Goal: Information Seeking & Learning: Understand process/instructions

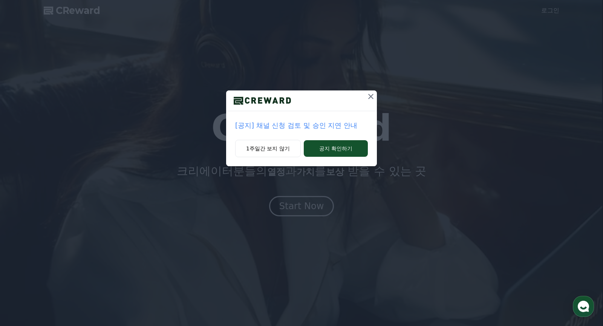
scroll to position [0, 0]
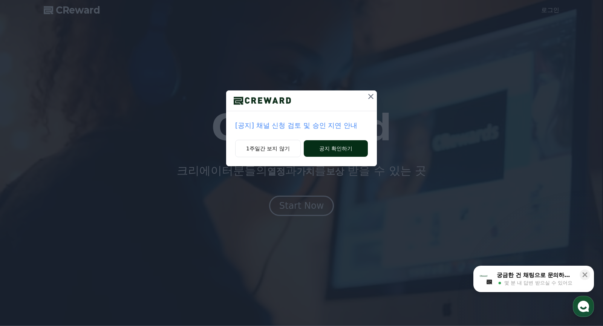
click at [322, 149] on button "공지 확인하기" at bounding box center [336, 148] width 64 height 17
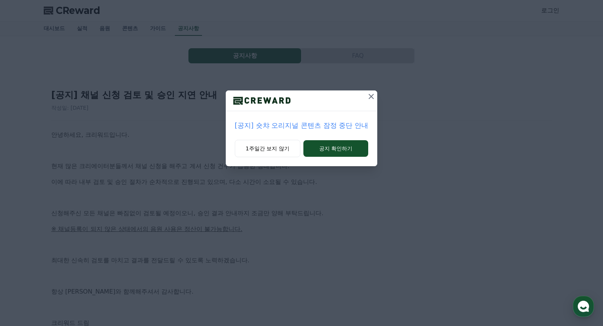
click at [372, 95] on icon at bounding box center [370, 96] width 5 height 5
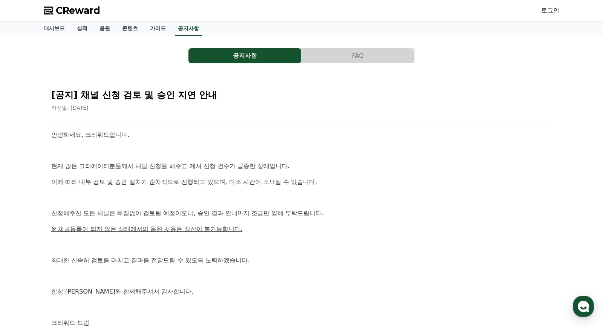
click at [240, 58] on button "공지사항" at bounding box center [244, 55] width 113 height 15
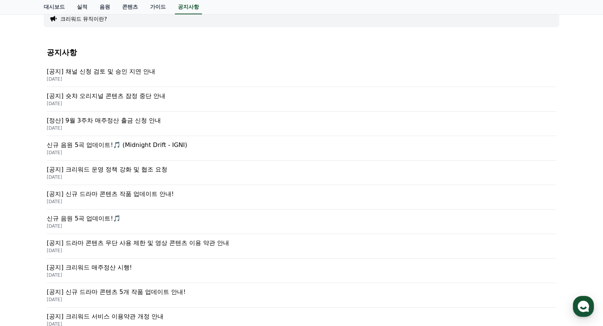
scroll to position [66, 0]
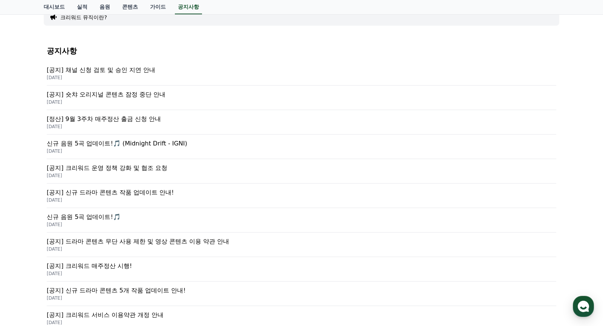
click at [140, 95] on p "[공지] 숏챠 오리지널 콘텐츠 잠정 중단 안내" at bounding box center [301, 94] width 509 height 9
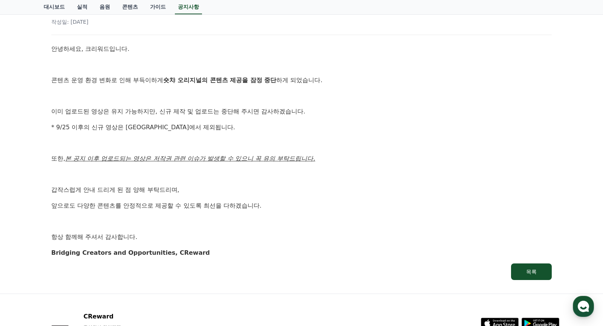
scroll to position [105, 0]
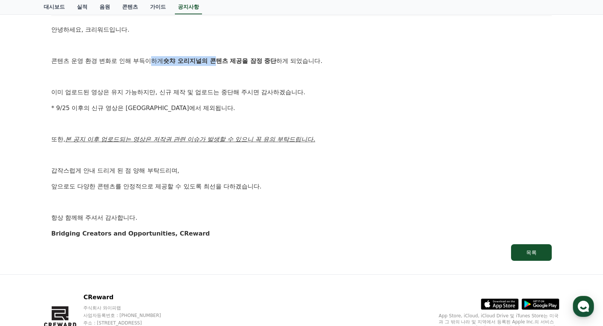
drag, startPoint x: 139, startPoint y: 62, endPoint x: 198, endPoint y: 59, distance: 58.8
click at [197, 60] on p "콘텐츠 운영 환경 변화로 인해 부득이하게 숏챠 오리지널의 콘텐츠 제공을 잠정 중단 하게 되었습니다." at bounding box center [301, 61] width 500 height 10
drag, startPoint x: 160, startPoint y: 93, endPoint x: 197, endPoint y: 92, distance: 37.7
click at [197, 92] on p "이미 업로드된 영상은 유지 가능하지만, 신규 제작 및 업로드는 중단해 주시면 감사하겠습니다." at bounding box center [301, 92] width 500 height 10
click at [182, 107] on p "* 9/25 이후의 신규 영상은 [GEOGRAPHIC_DATA]에서 제외됩니다." at bounding box center [301, 108] width 500 height 10
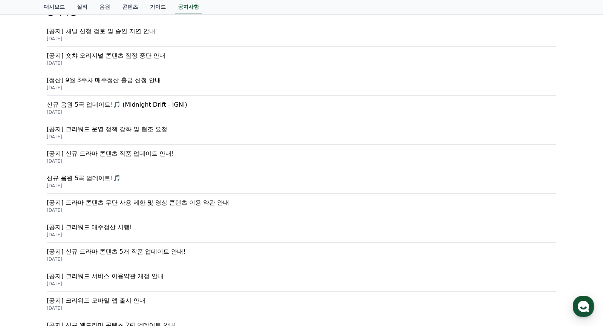
scroll to position [66, 0]
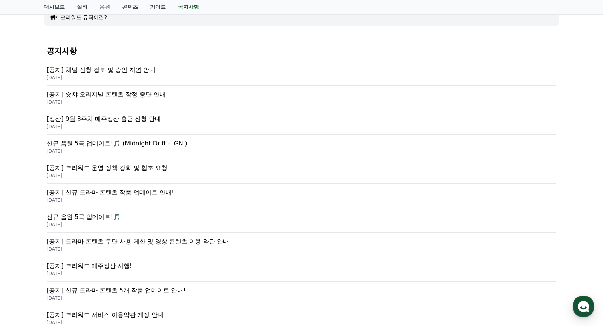
click at [136, 119] on p "[정산] 9월 3주차 매주정산 출금 신청 안내" at bounding box center [301, 119] width 509 height 9
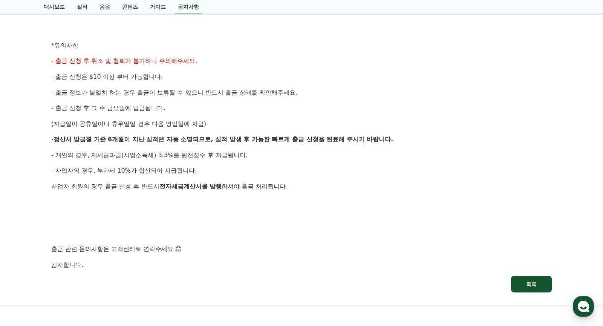
scroll to position [293, 0]
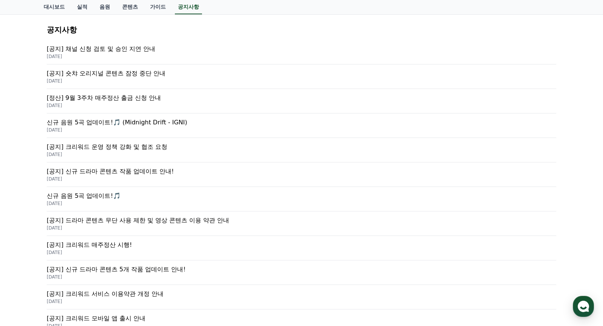
scroll to position [89, 0]
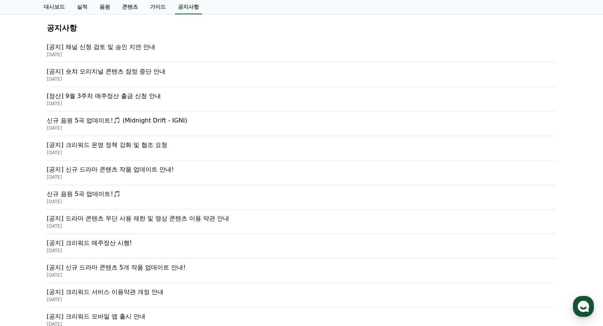
click at [138, 121] on p "신규 음원 5곡 업데이트!🎵 (Midnight Drift - IGNI)" at bounding box center [301, 120] width 509 height 9
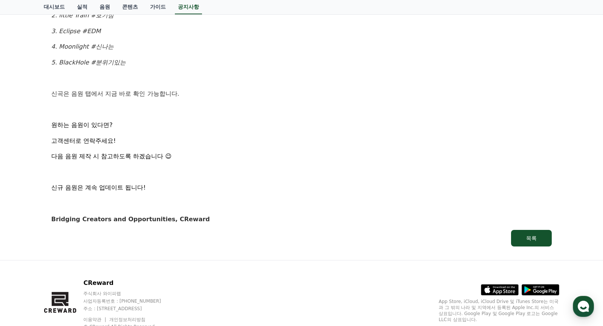
scroll to position [461, 0]
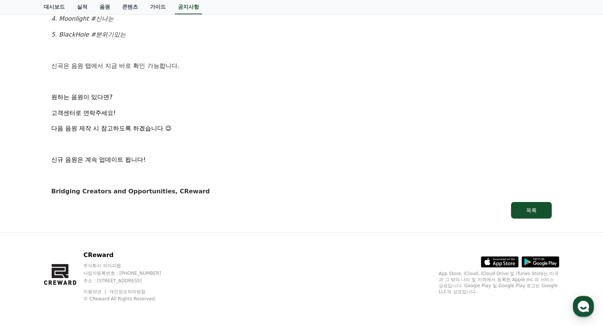
scroll to position [89, 0]
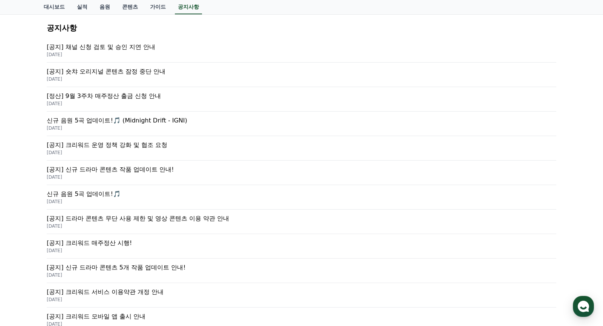
click at [134, 143] on p "[공지] 크리워드 운영 정책 강화 및 협조 요청" at bounding box center [301, 145] width 509 height 9
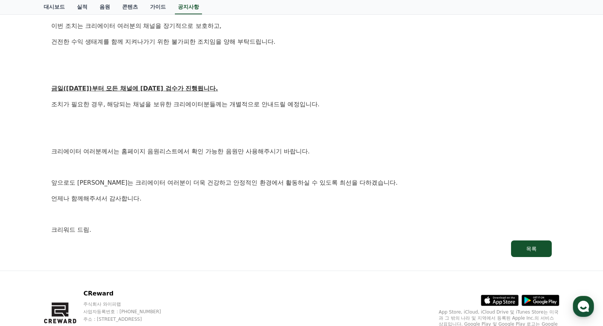
scroll to position [394, 0]
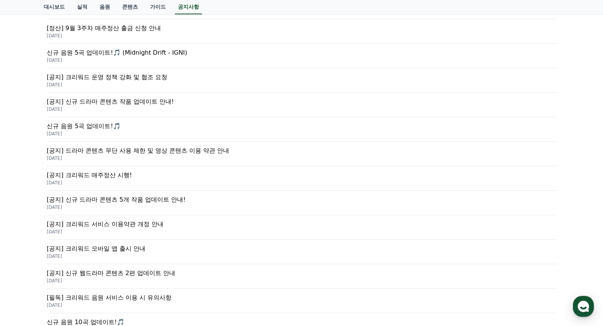
scroll to position [158, 0]
click at [116, 101] on p "[공지] 신규 드라마 콘텐츠 작품 업데이트 안내!" at bounding box center [301, 100] width 509 height 9
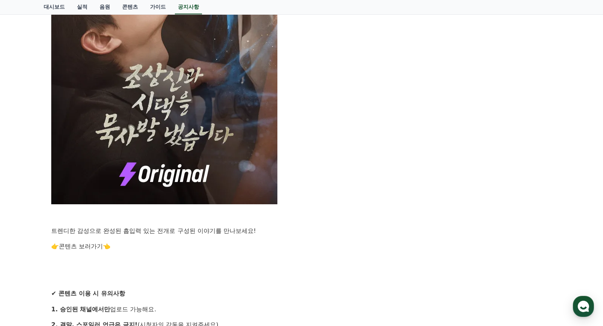
scroll to position [499, 0]
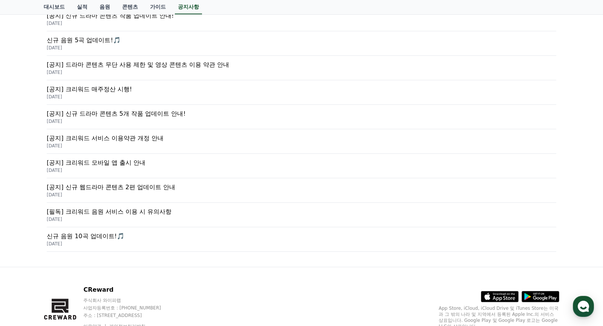
scroll to position [245, 0]
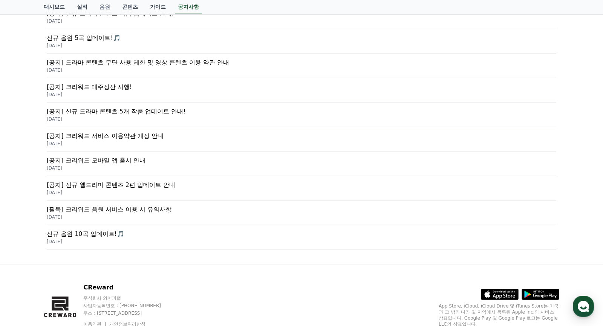
click at [116, 112] on p "[공지] 신규 드라마 콘텐츠 5개 작품 업데이트 안내!" at bounding box center [301, 111] width 509 height 9
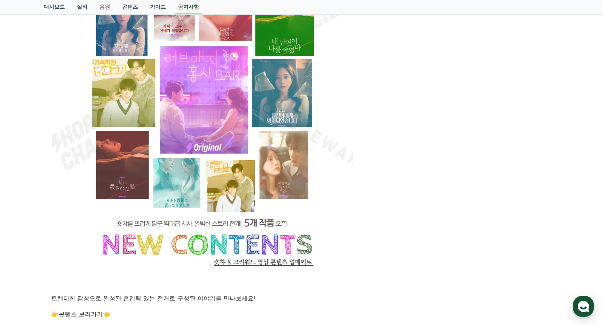
scroll to position [564, 0]
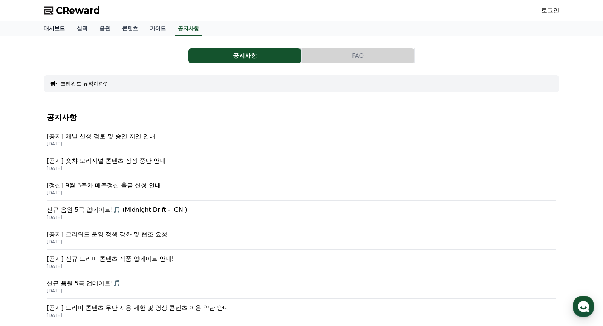
click at [58, 28] on link "대시보드" at bounding box center [54, 28] width 33 height 14
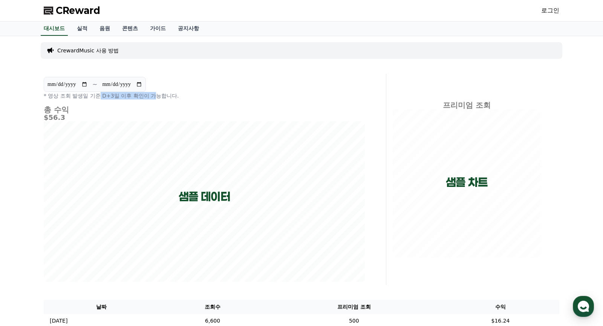
drag, startPoint x: 92, startPoint y: 96, endPoint x: 139, endPoint y: 98, distance: 47.5
click at [140, 98] on p "* 영상 조회 발생일 기준 D+3일 이후 확인이 가능합니다." at bounding box center [204, 96] width 321 height 8
click at [140, 109] on h4 "총 수익" at bounding box center [204, 109] width 321 height 8
click at [82, 29] on link "실적" at bounding box center [82, 28] width 23 height 14
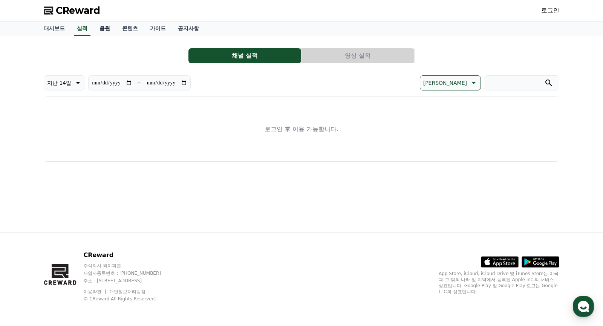
click at [96, 33] on link "음원" at bounding box center [104, 28] width 23 height 14
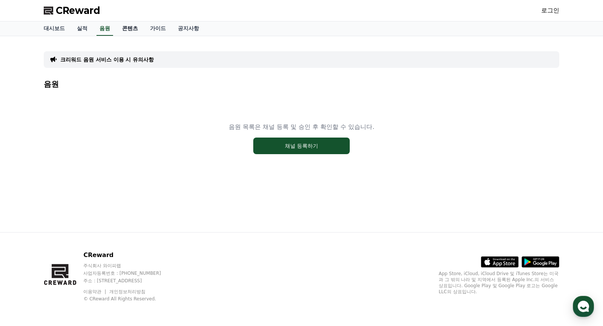
click at [120, 29] on link "콘텐츠" at bounding box center [130, 28] width 28 height 14
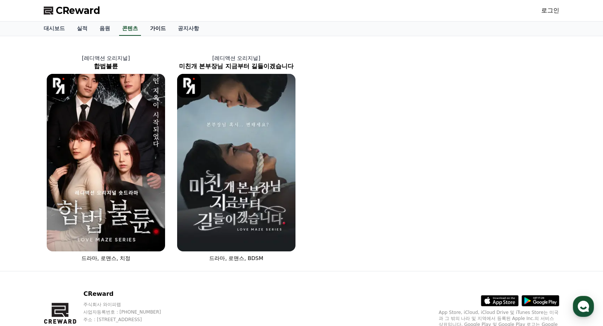
click at [144, 30] on link "가이드" at bounding box center [158, 28] width 28 height 14
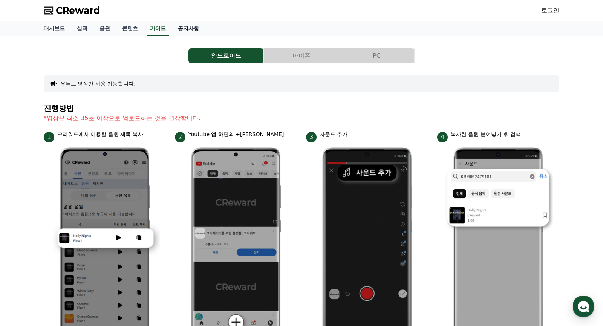
click at [180, 32] on link "공지사항" at bounding box center [188, 28] width 33 height 14
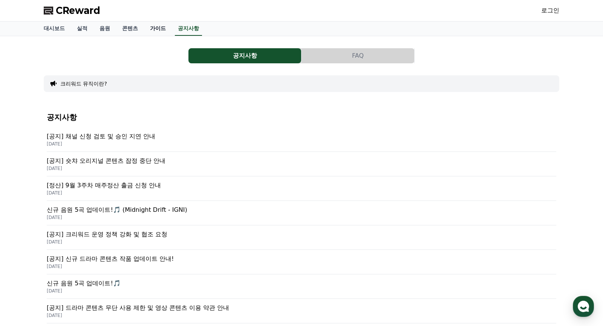
click at [150, 29] on link "가이드" at bounding box center [158, 28] width 28 height 14
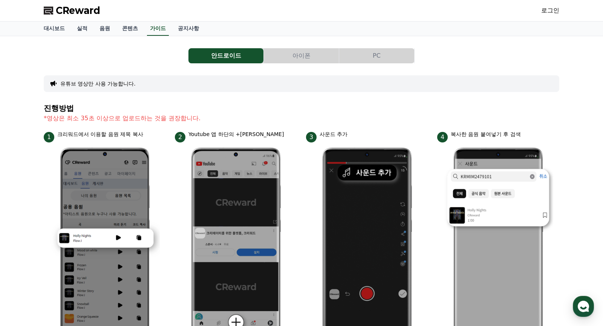
click at [293, 66] on div "안드로이드 아이폰 PC 유튜브 영상만 사용 가능합니다. 진행방법 *영상은 최소 35초 이상으로 업로드하는 것을 권장합니다. 1 크리워드에서 이…" at bounding box center [301, 311] width 515 height 539
click at [299, 54] on button "아이폰" at bounding box center [301, 55] width 75 height 15
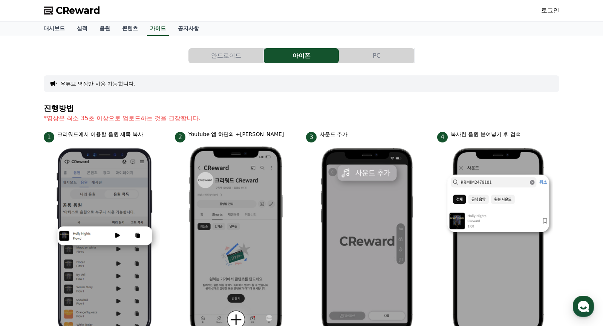
click at [364, 52] on button "PC" at bounding box center [376, 55] width 75 height 15
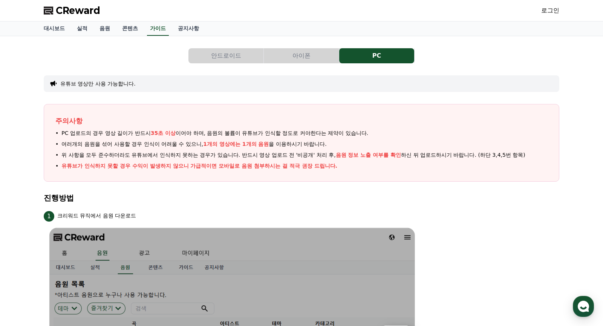
click at [77, 9] on span "CReward" at bounding box center [78, 11] width 44 height 12
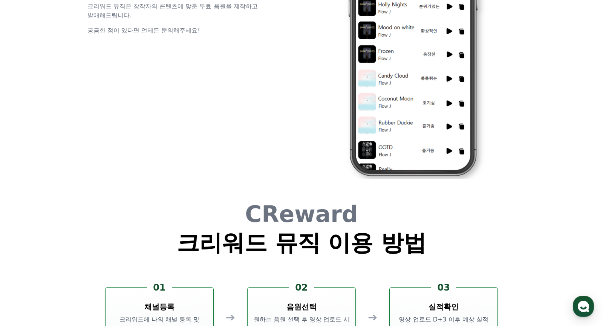
scroll to position [2041, 0]
